Goal: Task Accomplishment & Management: Complete application form

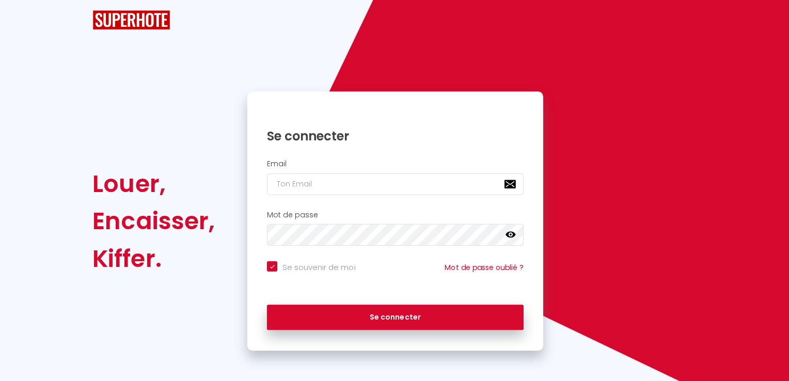
checkbox input "true"
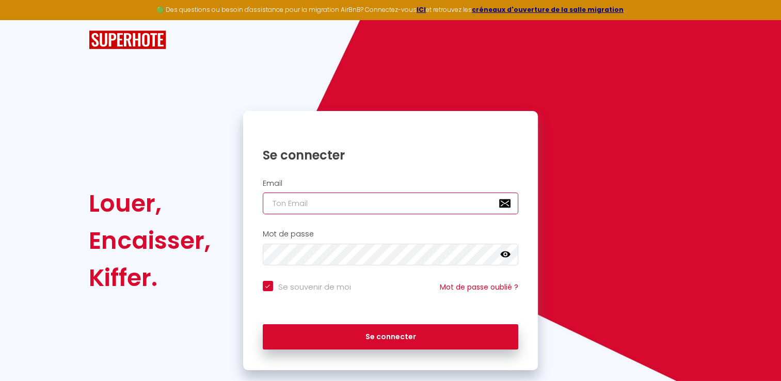
click at [282, 210] on input "email" at bounding box center [391, 204] width 256 height 22
type input "j"
checkbox input "true"
type input "ja"
checkbox input "true"
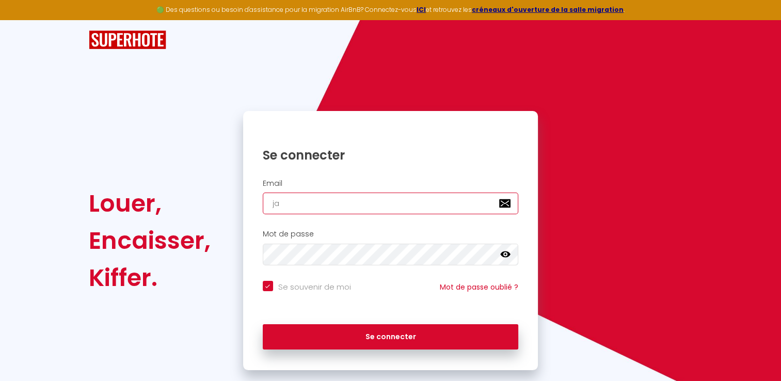
type input "jai"
checkbox input "true"
type input "[EMAIL_ADDRESS][DOMAIN_NAME]"
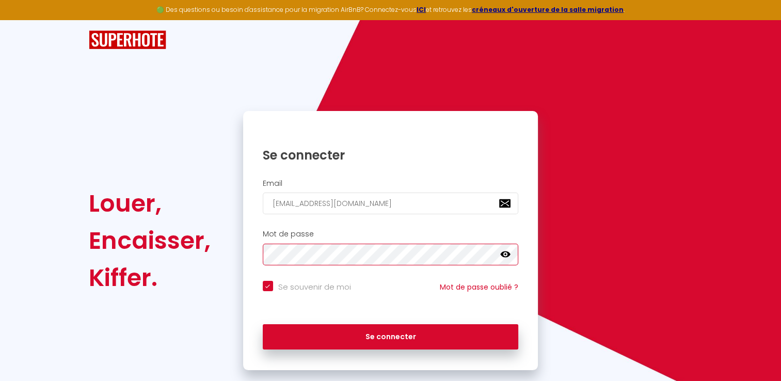
click at [263, 324] on button "Se connecter" at bounding box center [391, 337] width 256 height 26
checkbox input "true"
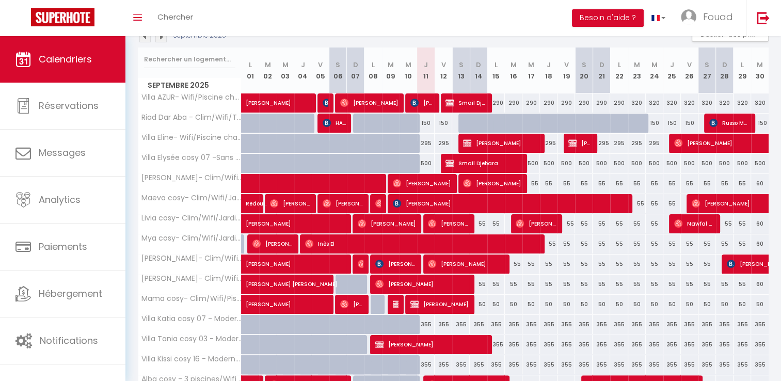
scroll to position [123, 0]
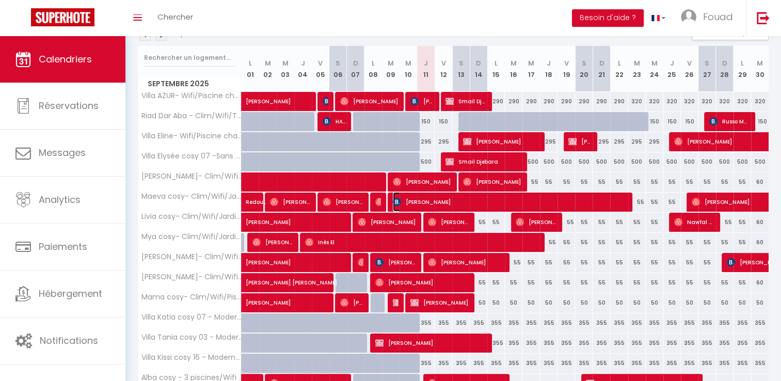
click at [426, 193] on span "[PERSON_NAME]" at bounding box center [510, 202] width 234 height 20
select select "OK"
select select "1"
select select "0"
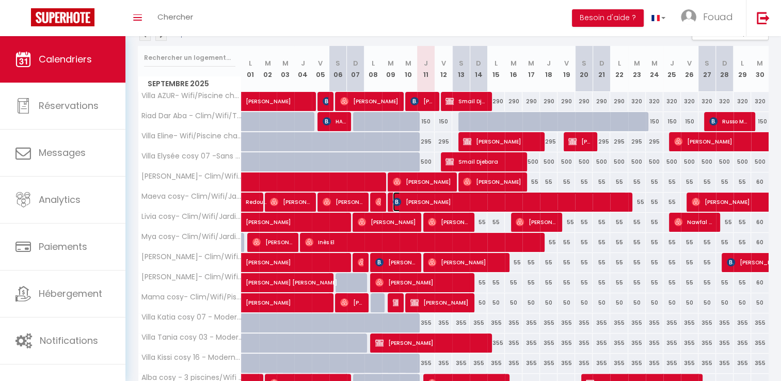
select select "1"
select select
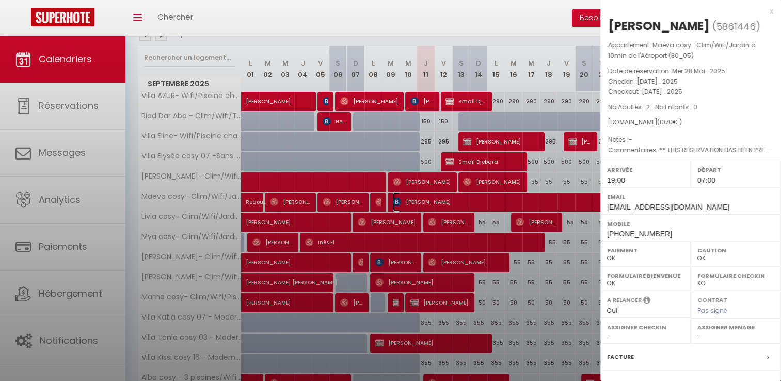
select select "34495"
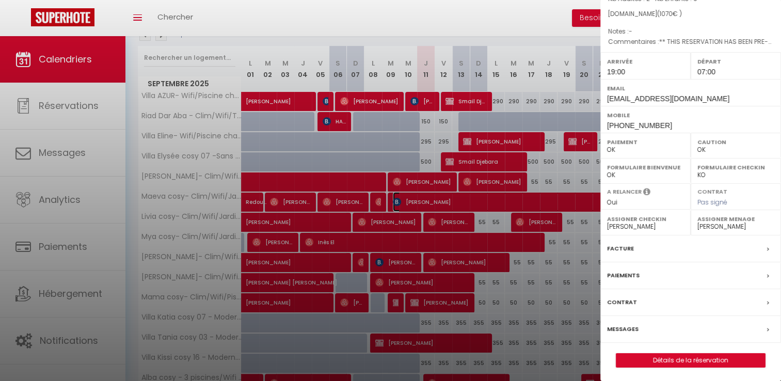
scroll to position [0, 0]
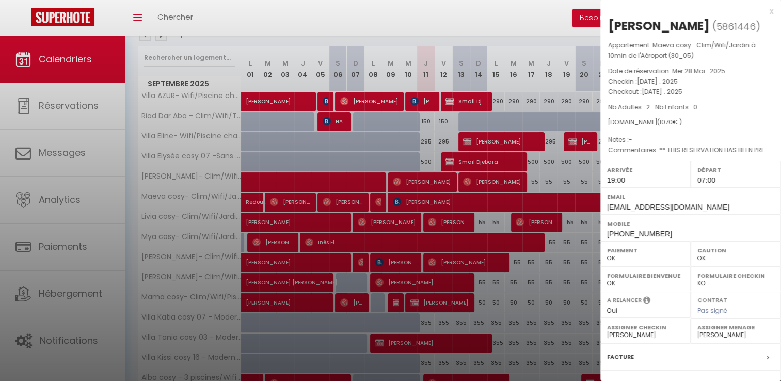
click at [765, 9] on div "x" at bounding box center [686, 11] width 173 height 12
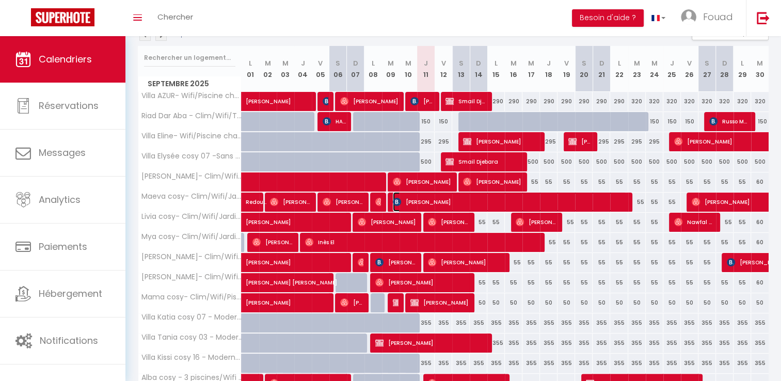
click at [472, 201] on span "[PERSON_NAME]" at bounding box center [510, 202] width 234 height 20
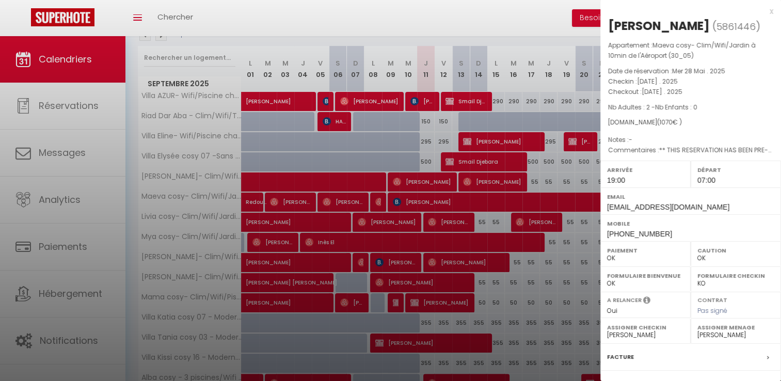
click at [465, 22] on div at bounding box center [390, 190] width 781 height 381
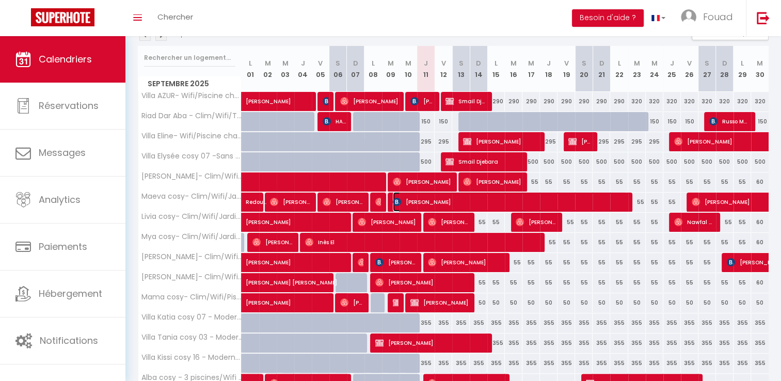
click at [514, 196] on span "[PERSON_NAME]" at bounding box center [510, 202] width 234 height 20
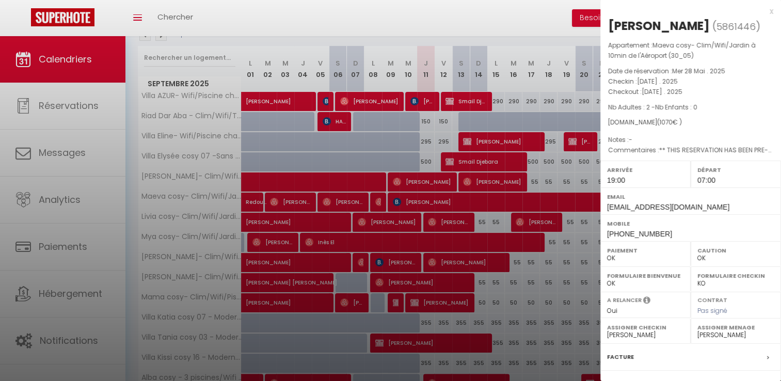
click at [514, 196] on div at bounding box center [390, 190] width 781 height 381
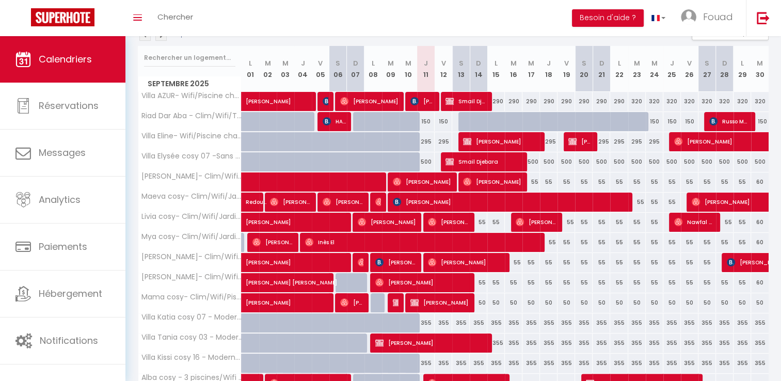
click at [425, 71] on th "J 11" at bounding box center [426, 69] width 18 height 46
drag, startPoint x: 425, startPoint y: 71, endPoint x: 425, endPoint y: 78, distance: 7.2
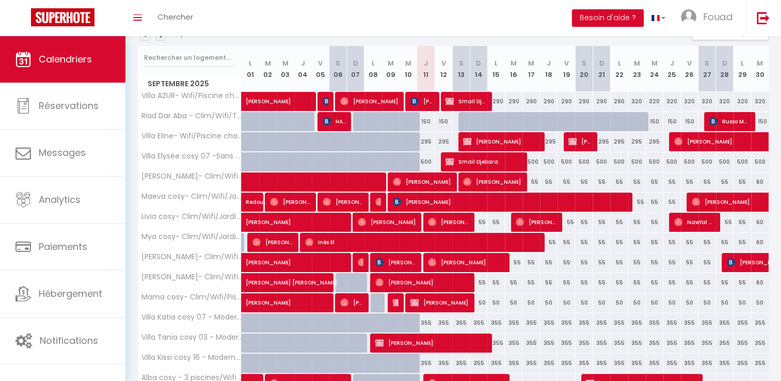
click at [425, 78] on th "J 11" at bounding box center [426, 69] width 18 height 46
click at [438, 77] on th "V 12" at bounding box center [444, 69] width 18 height 46
click at [423, 77] on th "J 11" at bounding box center [426, 69] width 18 height 46
drag, startPoint x: 423, startPoint y: 77, endPoint x: 422, endPoint y: 86, distance: 9.3
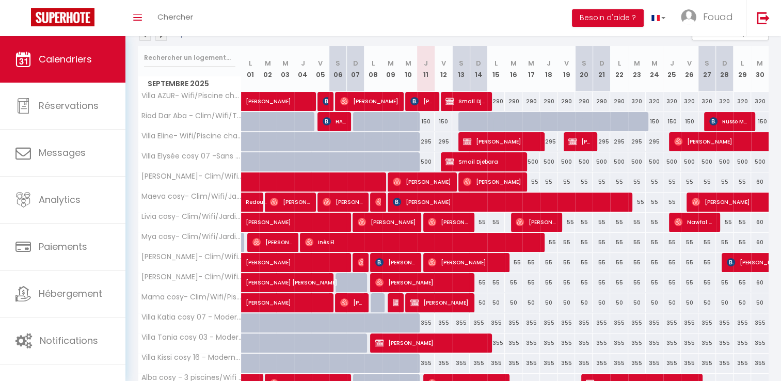
click at [422, 86] on th "J 11" at bounding box center [426, 69] width 18 height 46
click at [430, 73] on th "J 11" at bounding box center [426, 69] width 18 height 46
click at [425, 73] on th "J 11" at bounding box center [426, 69] width 18 height 46
drag, startPoint x: 425, startPoint y: 73, endPoint x: 430, endPoint y: 84, distance: 11.5
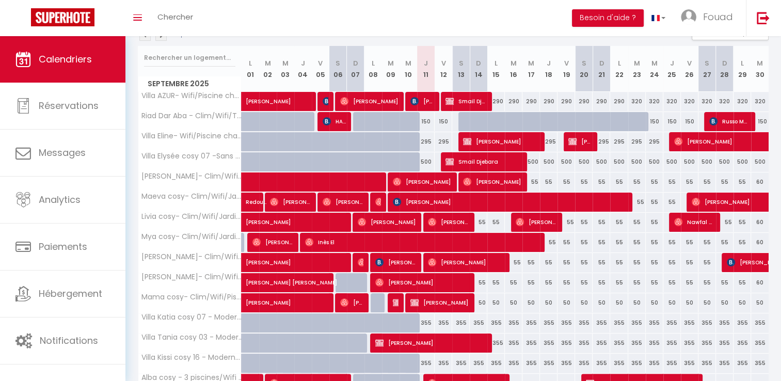
click at [430, 84] on th "J 11" at bounding box center [426, 69] width 18 height 46
click at [430, 83] on th "J 11" at bounding box center [426, 69] width 18 height 46
click at [431, 80] on th "J 11" at bounding box center [426, 69] width 18 height 46
click at [427, 80] on th "J 11" at bounding box center [426, 69] width 18 height 46
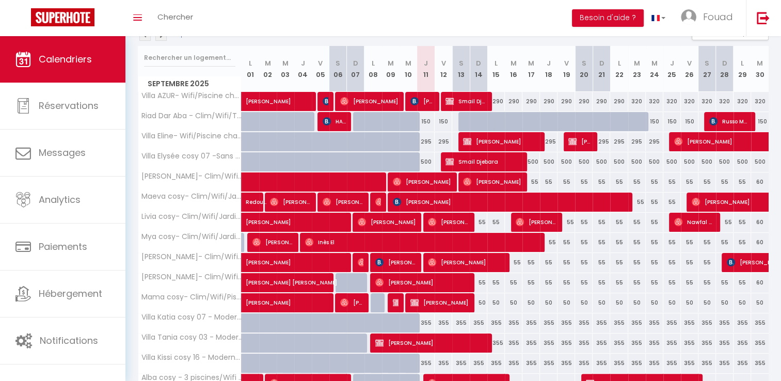
click at [427, 75] on th "J 11" at bounding box center [426, 69] width 18 height 46
click at [415, 213] on span "[PERSON_NAME]" at bounding box center [387, 222] width 58 height 20
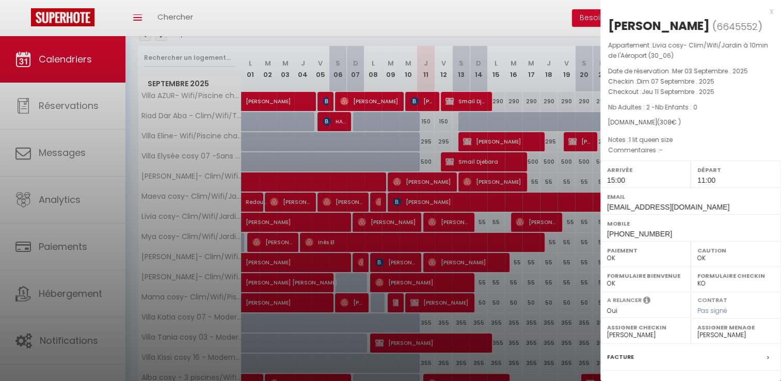
click at [415, 212] on div at bounding box center [390, 190] width 781 height 381
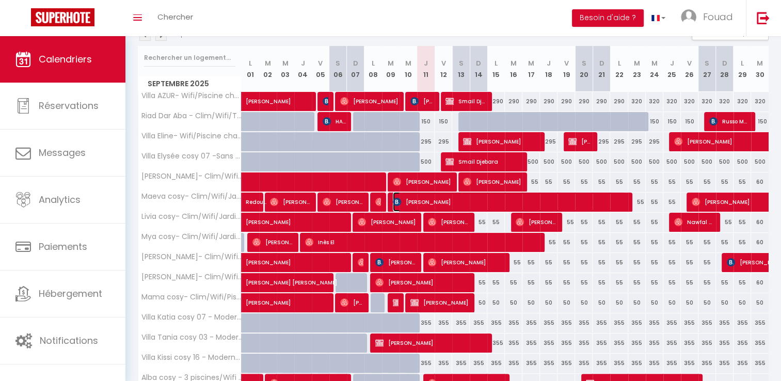
click at [424, 205] on span "[PERSON_NAME]" at bounding box center [510, 202] width 234 height 20
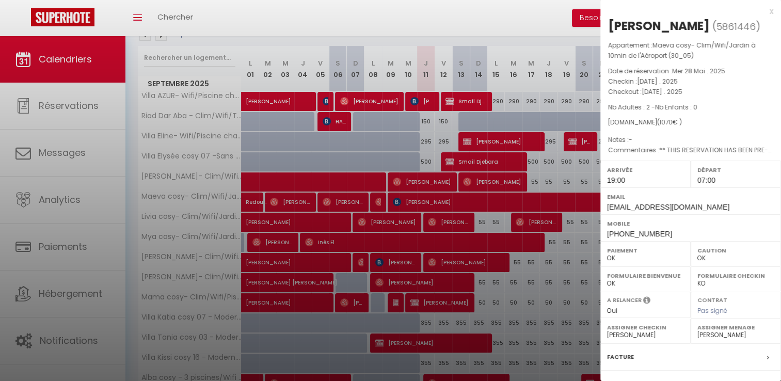
click at [498, 26] on div at bounding box center [390, 190] width 781 height 381
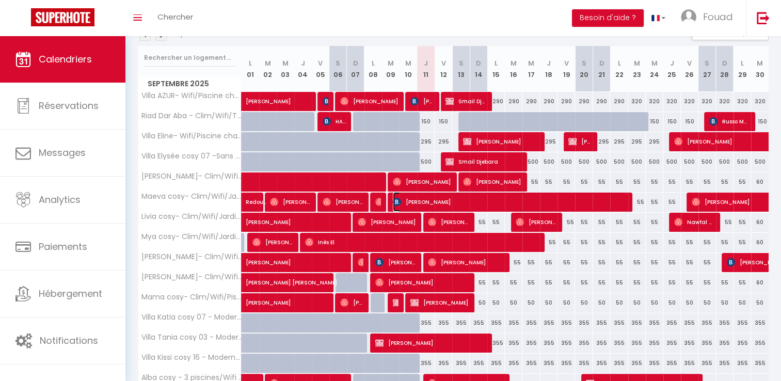
click at [417, 201] on span "[PERSON_NAME]" at bounding box center [510, 202] width 234 height 20
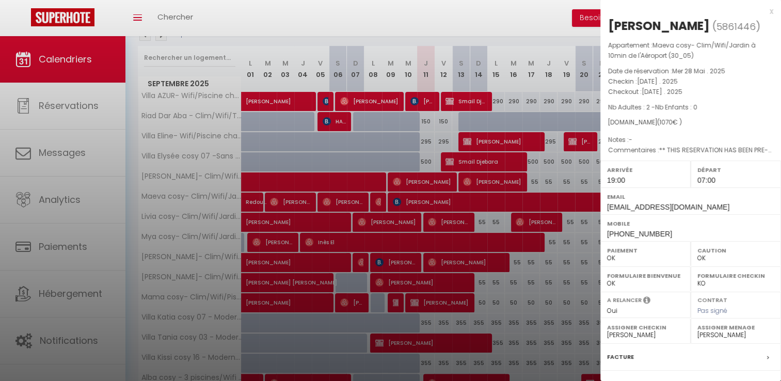
click at [467, 78] on div at bounding box center [390, 190] width 781 height 381
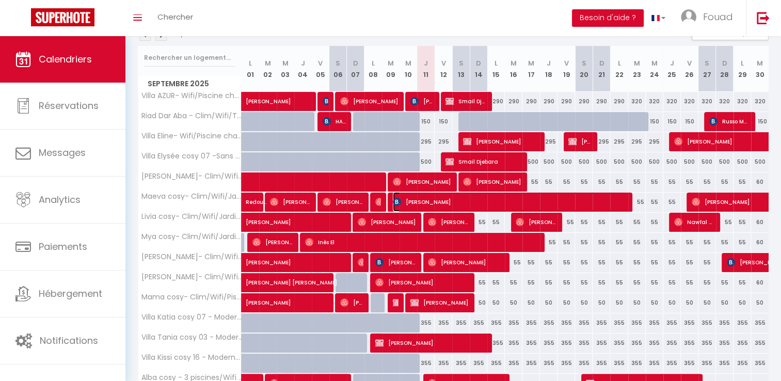
click at [436, 197] on span "[PERSON_NAME]" at bounding box center [510, 202] width 234 height 20
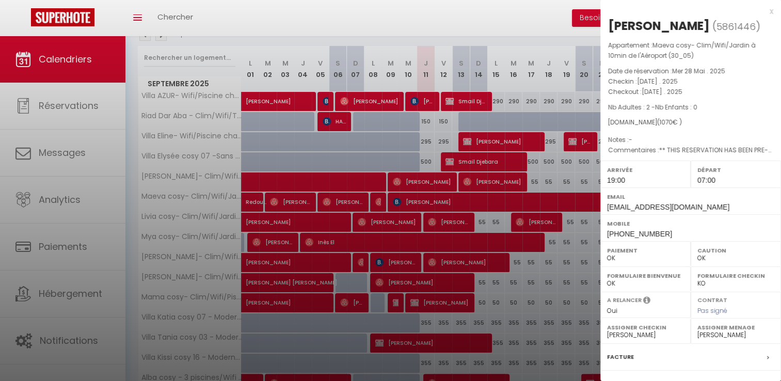
click at [764, 10] on div "x" at bounding box center [686, 11] width 173 height 12
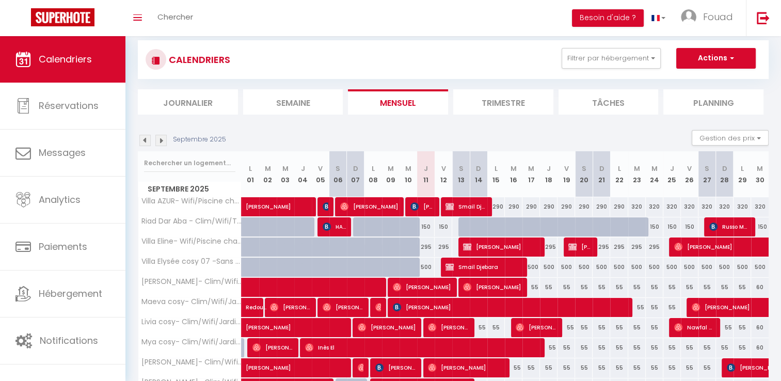
scroll to position [17, 0]
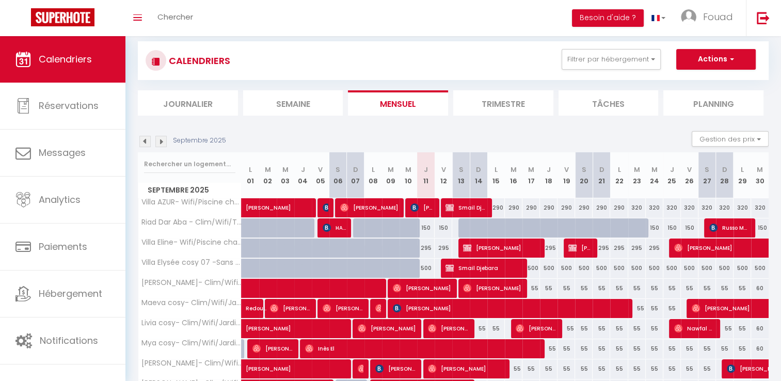
click at [147, 140] on img at bounding box center [144, 141] width 11 height 11
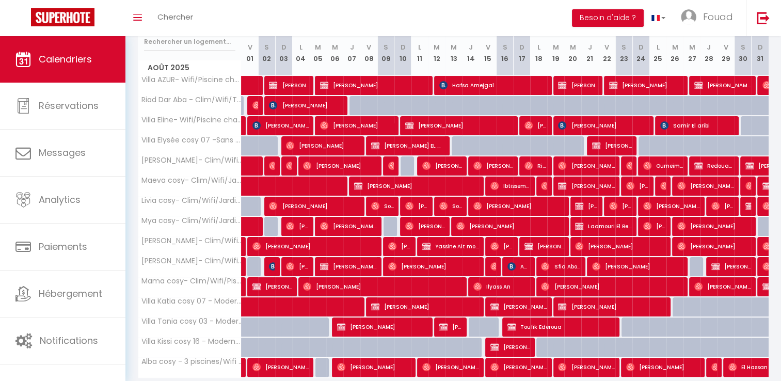
scroll to position [177, 0]
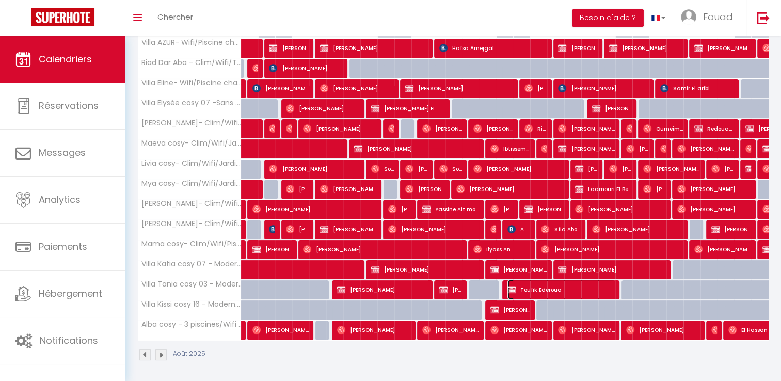
click at [537, 296] on span "Toufik Ederoua" at bounding box center [561, 290] width 108 height 20
select select "KO"
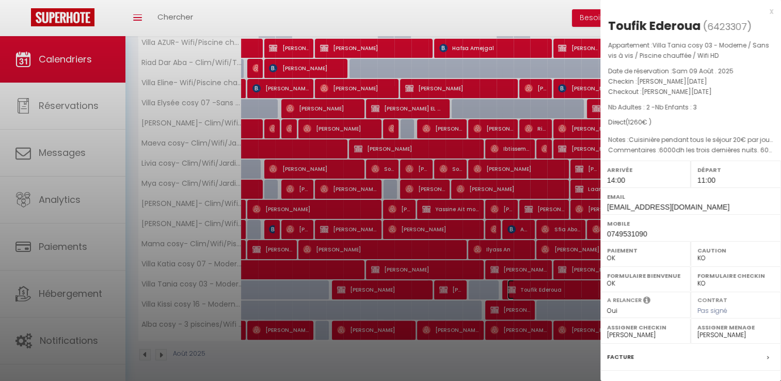
scroll to position [108, 0]
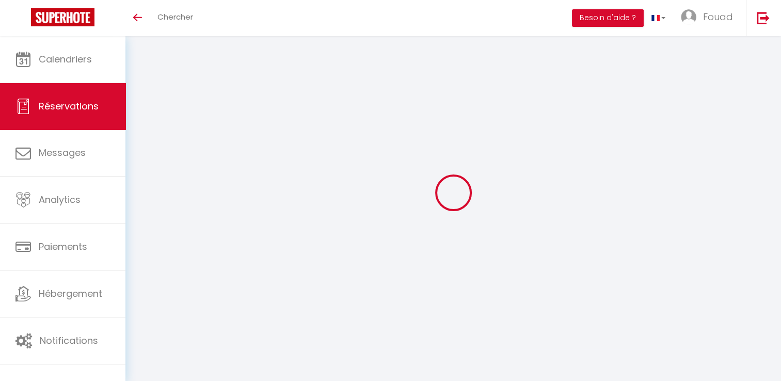
type input "Toufik"
type input "Ederoua"
type input "[EMAIL_ADDRESS][DOMAIN_NAME]"
type input "0749531090"
select select
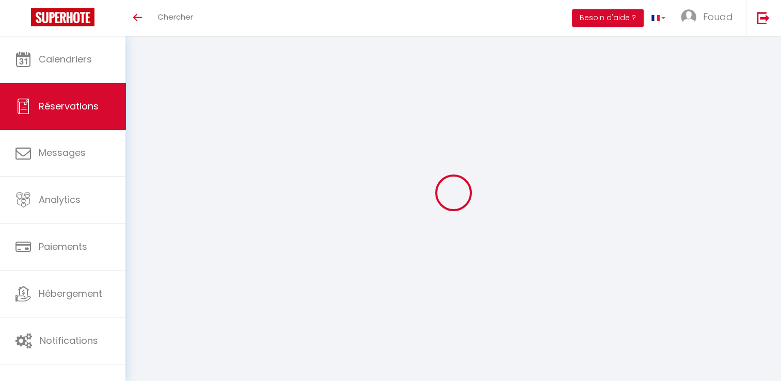
select select "65810"
select select "1"
type input "Sam 16 Août 2025"
select select
type input "Sam 23 Août 2025"
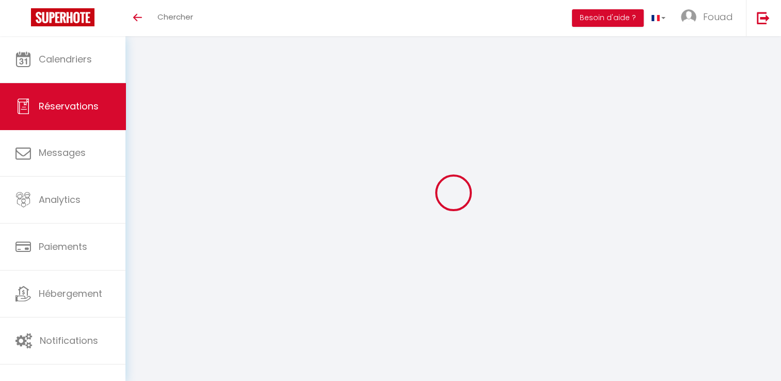
select select
type input "2"
type input "3"
select select "12"
select select
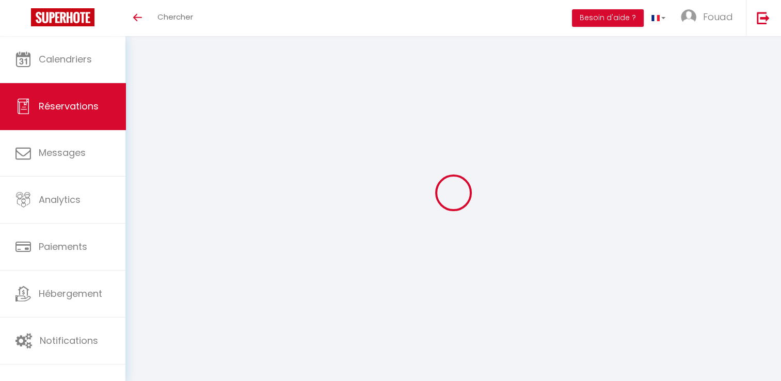
type input "1200"
checkbox input "false"
type input "0"
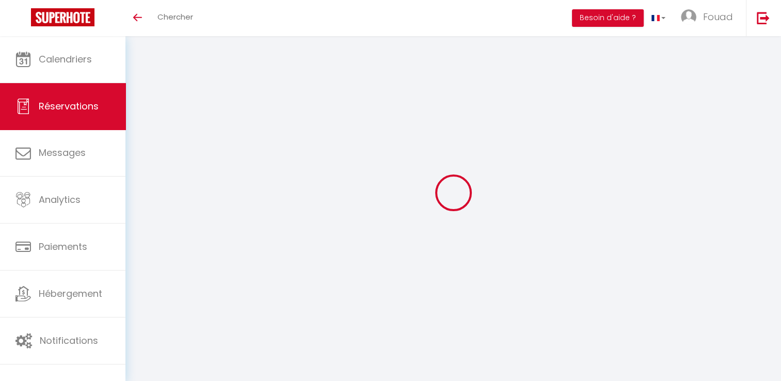
type input "0"
select select
select select "14"
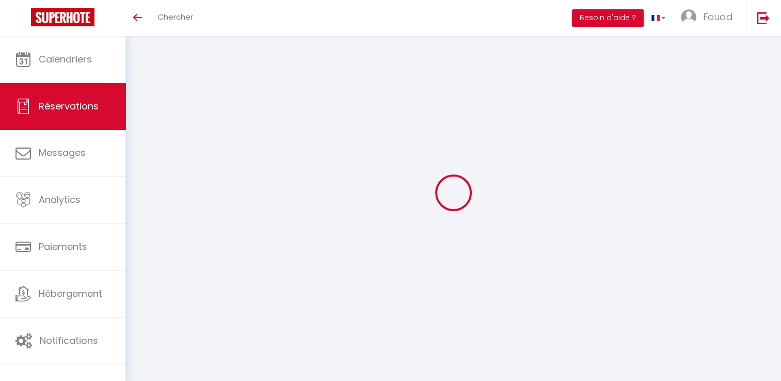
checkbox input "false"
select select
checkbox input "false"
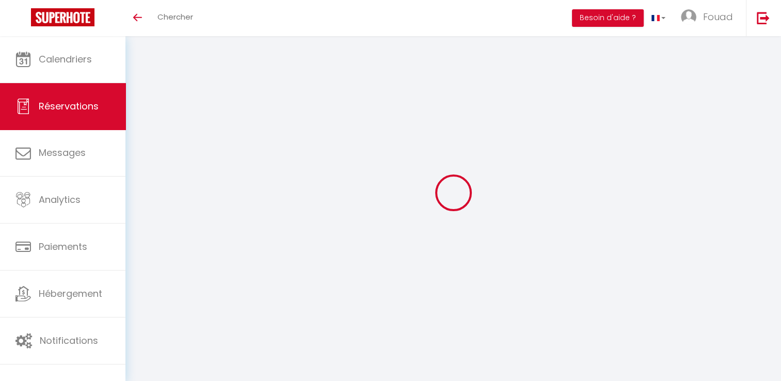
select select
checkbox input "false"
type textarea "6000dh les trois dernières nuits. 600dh 3 jours de cuisine supplémentaire. tota…"
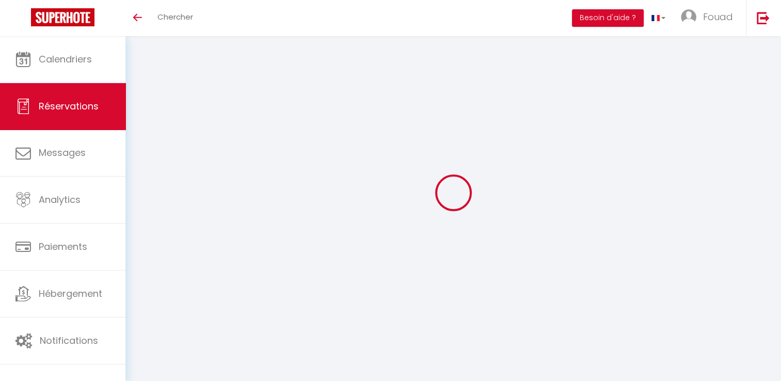
type textarea "Cuisinière pendant tous le séjour 20€ par jour. soit 120€ Ménage : 60€ Prendre …"
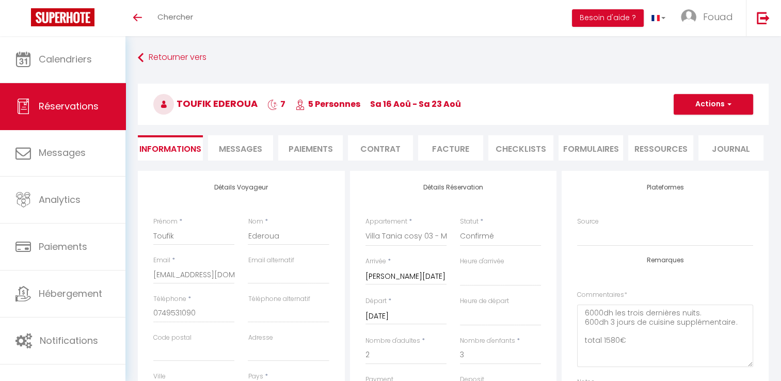
select select
type input "60"
select select
checkbox input "false"
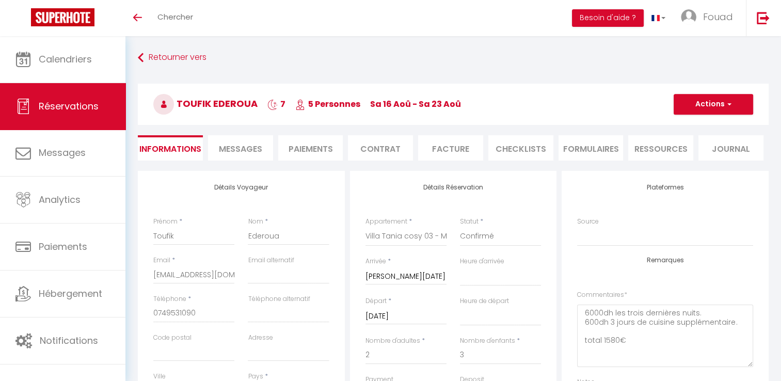
select select
checkbox input "false"
select select "14:00"
select select "11:00"
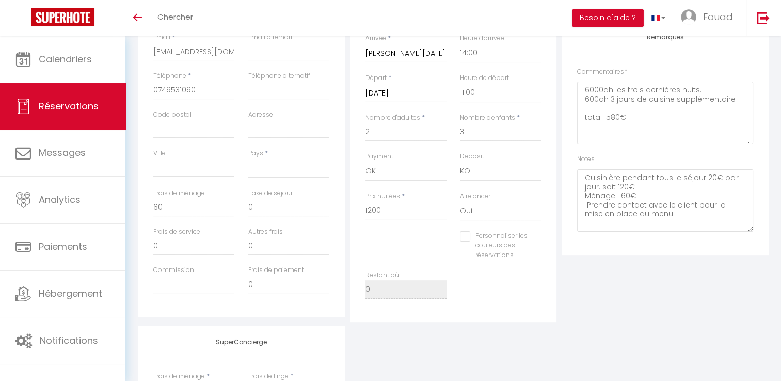
scroll to position [224, 0]
click at [424, 210] on input "1200" at bounding box center [406, 209] width 81 height 19
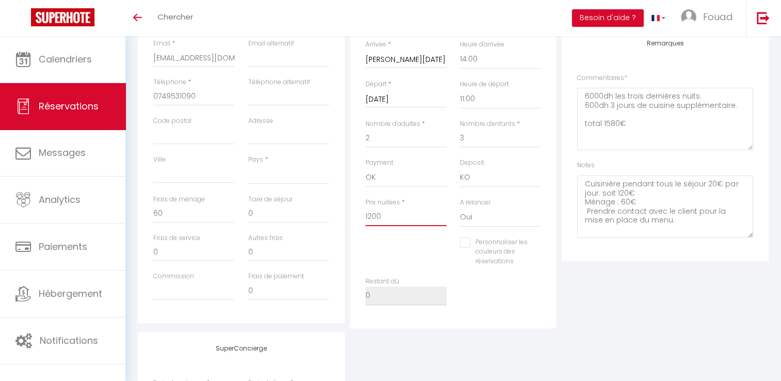
scroll to position [0, 0]
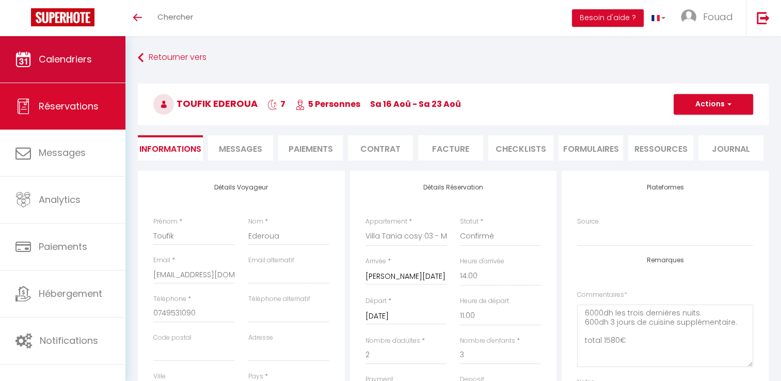
click at [91, 73] on link "Calendriers" at bounding box center [62, 59] width 125 height 46
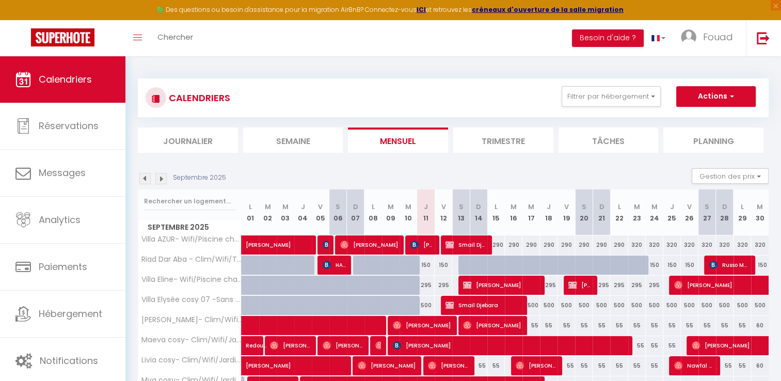
click at [148, 179] on img at bounding box center [144, 178] width 11 height 11
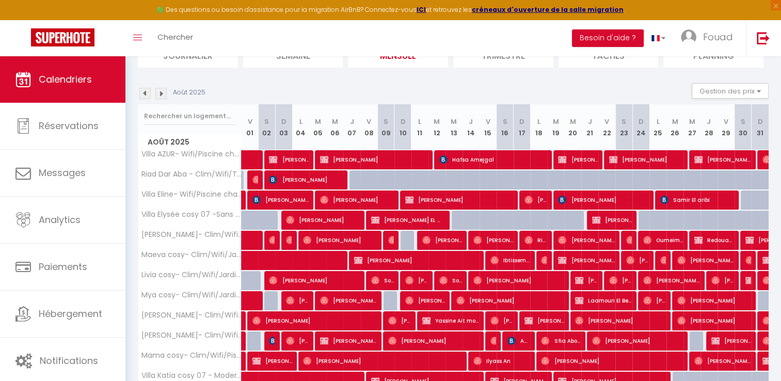
scroll to position [196, 0]
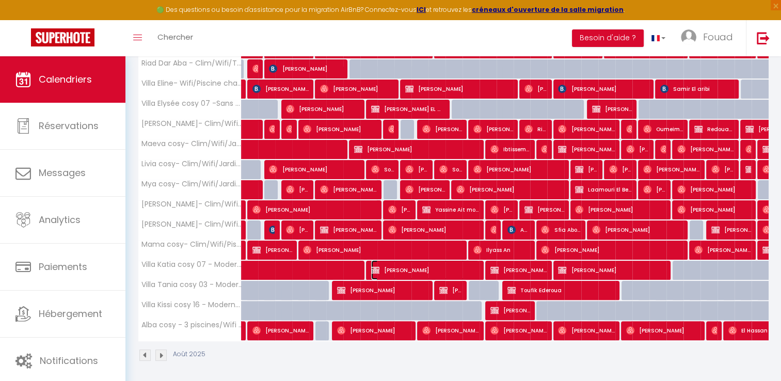
click at [391, 269] on span "[PERSON_NAME]" at bounding box center [425, 270] width 108 height 20
select select "OK"
select select "KO"
select select "0"
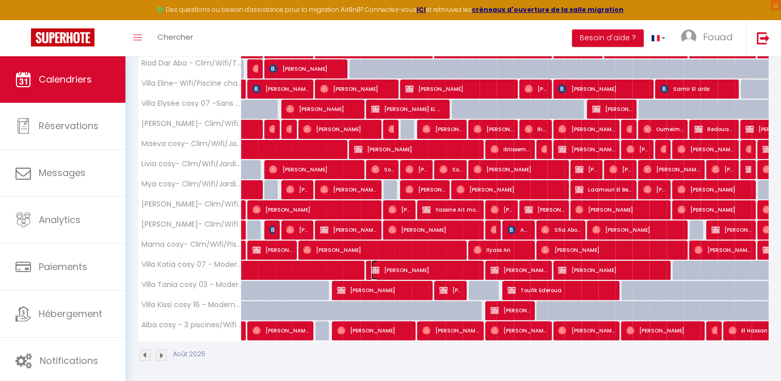
select select "1"
select select
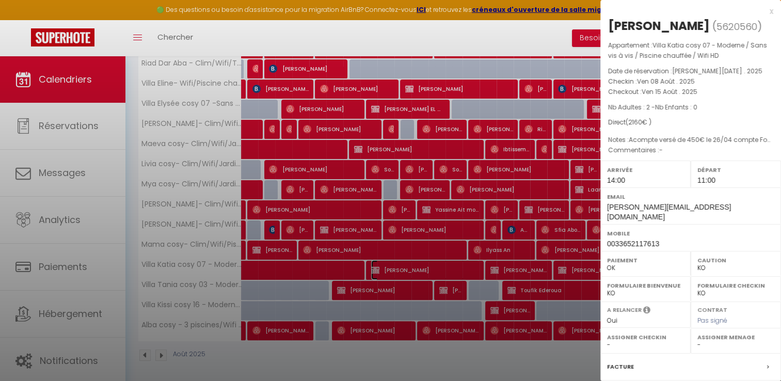
select select "34495"
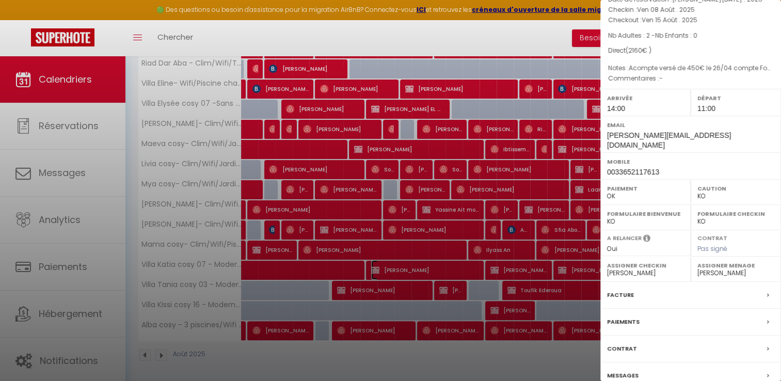
scroll to position [0, 0]
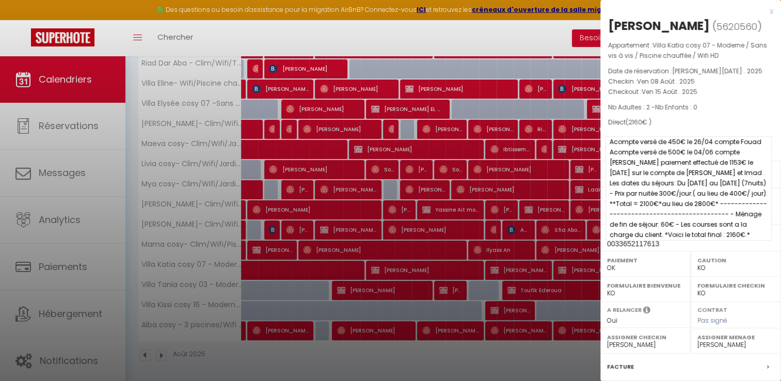
click at [684, 139] on span "Acompte versé de 450€ le 26/04 compte Fouad Acompte versé de 500€ le 04/06 comp…" at bounding box center [689, 188] width 166 height 104
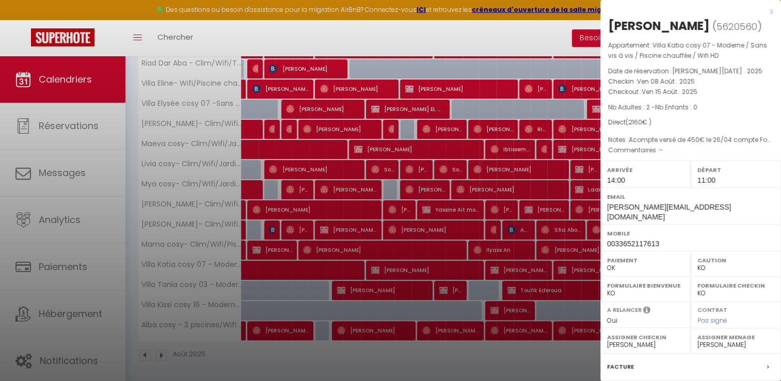
scroll to position [105, 0]
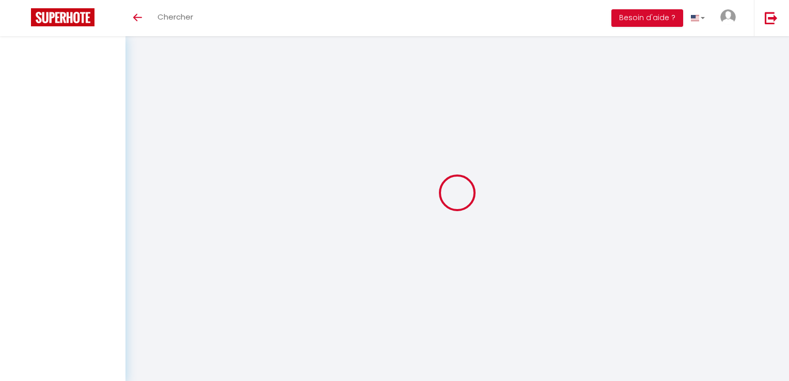
select select
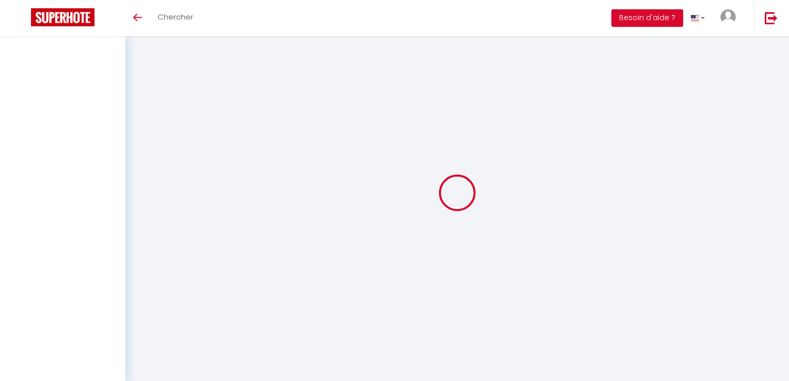
select select
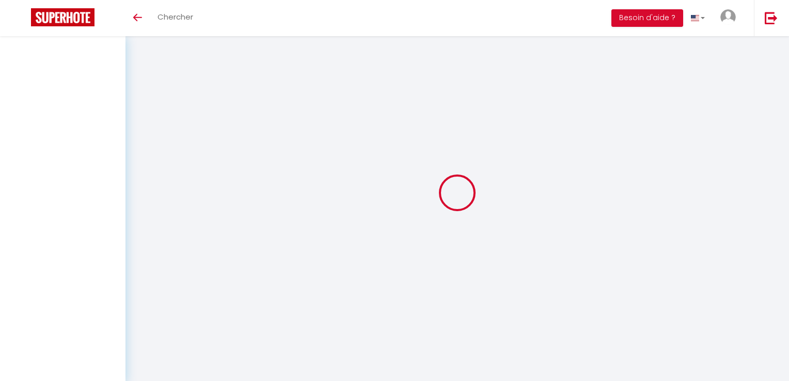
select select
checkbox input "false"
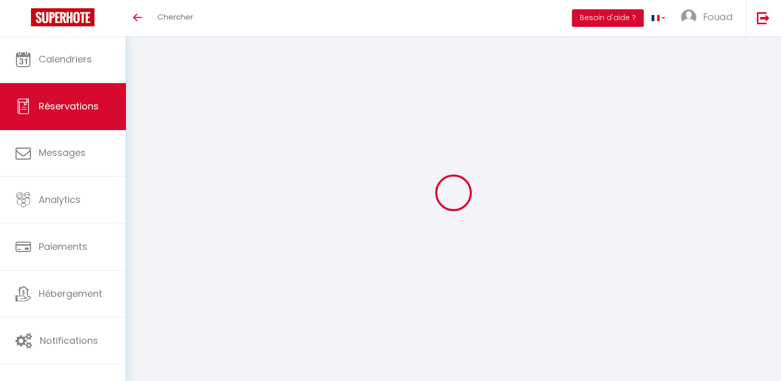
select select
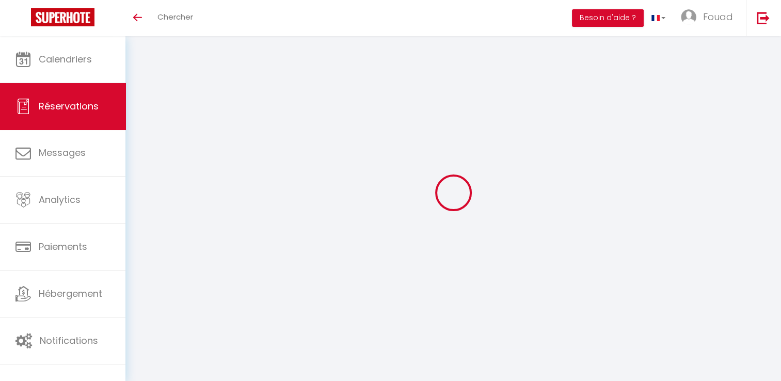
select select
checkbox input "false"
select select
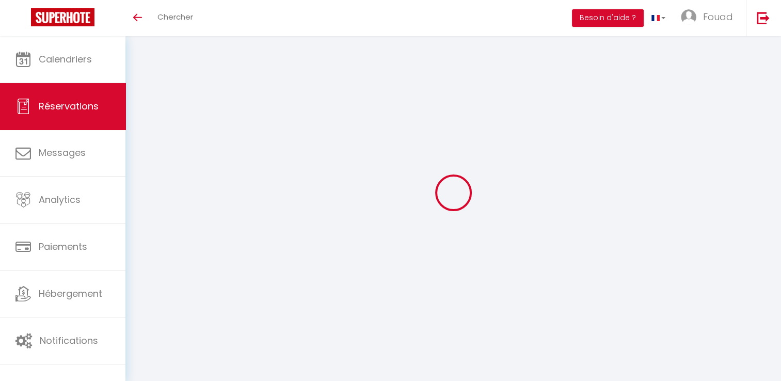
select select
checkbox input "false"
select select
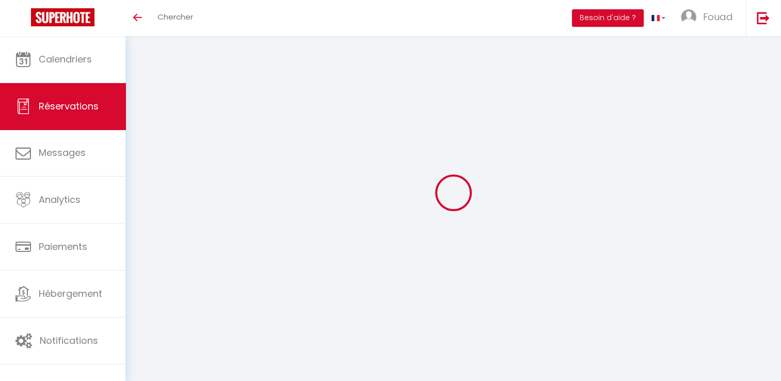
type input "Hamza"
type input "Hmich"
type input "hamza.hmich@hotmail.com"
type input "0033652117613"
select select
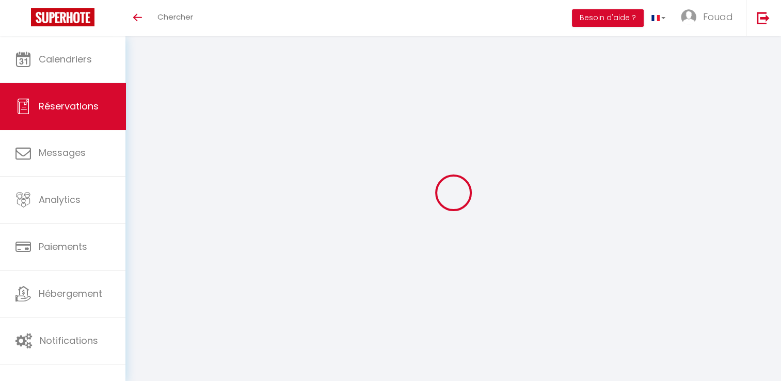
select select "65809"
select select "1"
type input "Ven 08 Août 2025"
select select
type input "Ven 15 Août 2025"
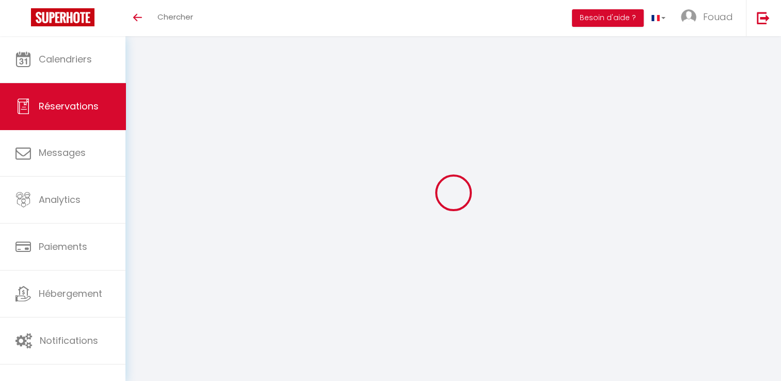
select select
type input "2"
select select "12"
select select
type input "2100"
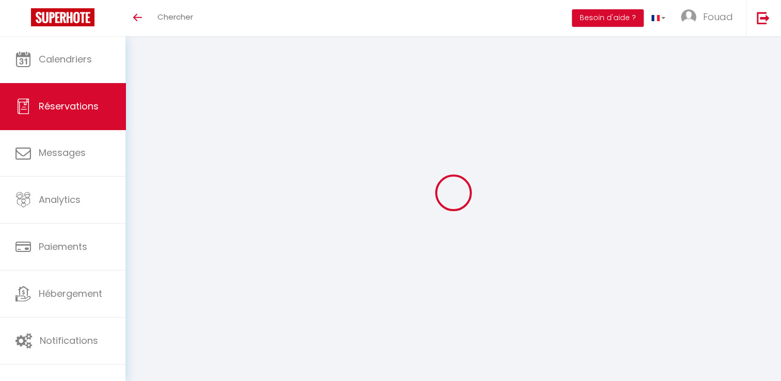
checkbox input "false"
type input "60"
type input "0"
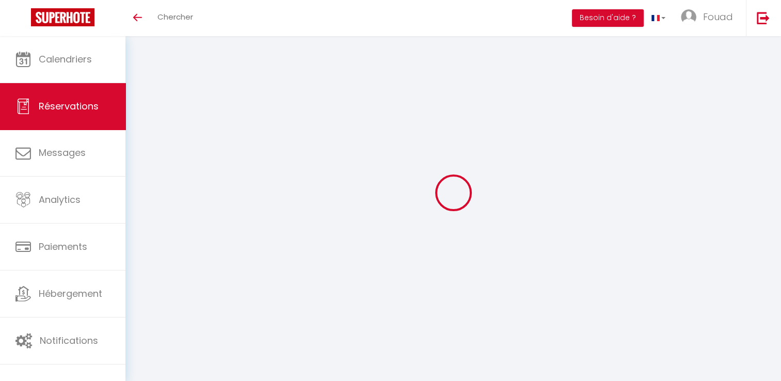
select select
select select "14"
checkbox input "false"
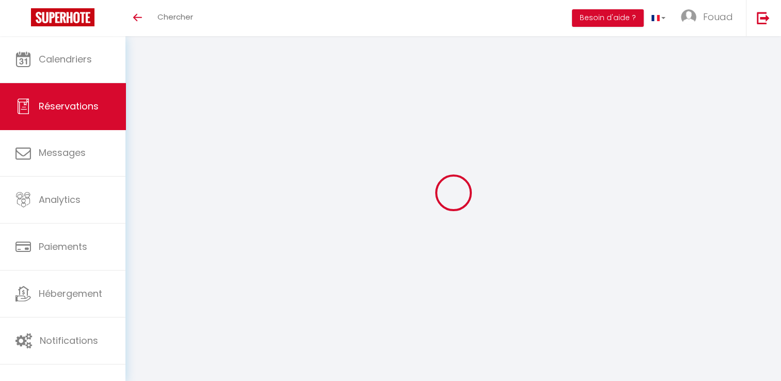
select select
checkbox input "false"
select select
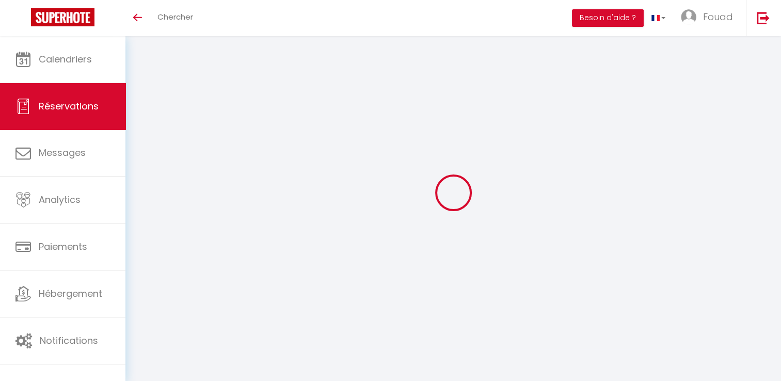
select select
checkbox input "false"
type textarea "Acompte versé de 450€ le 26/04 compte Fouad Acompte versé de 500€ le 04/06 comp…"
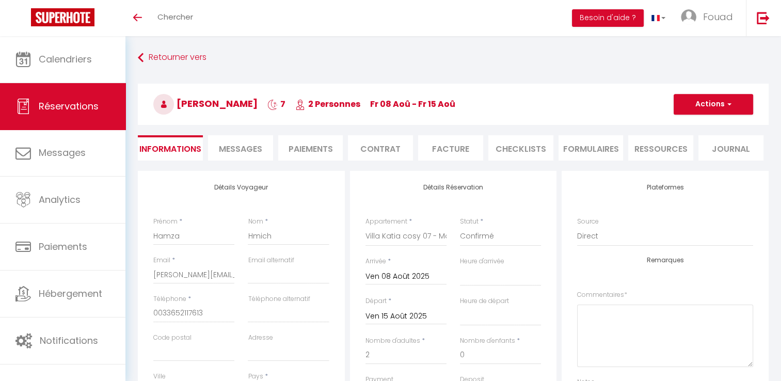
select select
type input "60"
select select
checkbox input "false"
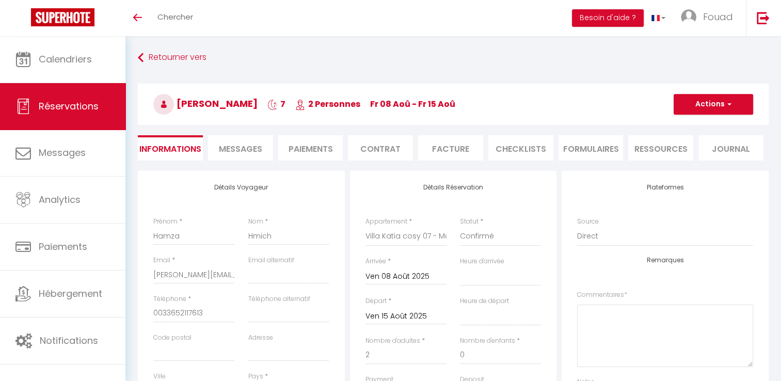
select select
checkbox input "false"
select select "14:00"
select select "11:00"
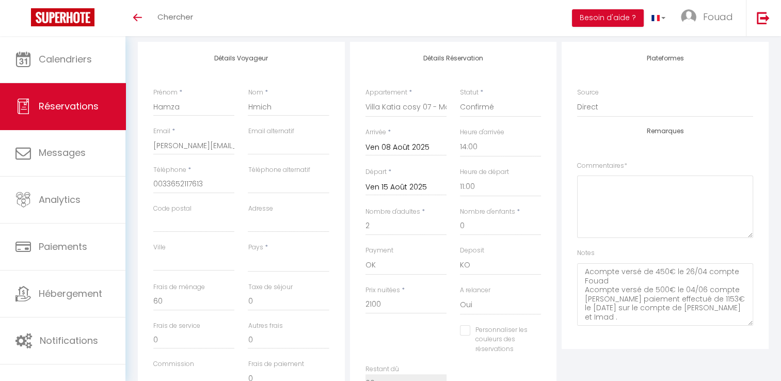
scroll to position [127, 0]
